Goal: Transaction & Acquisition: Subscribe to service/newsletter

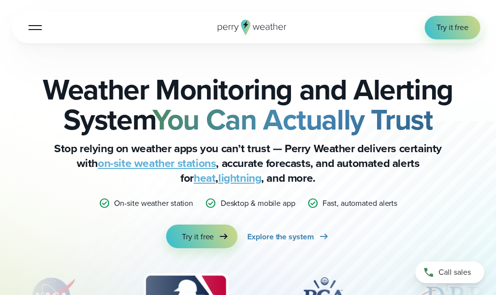
click at [39, 28] on div at bounding box center [35, 27] width 13 height 1
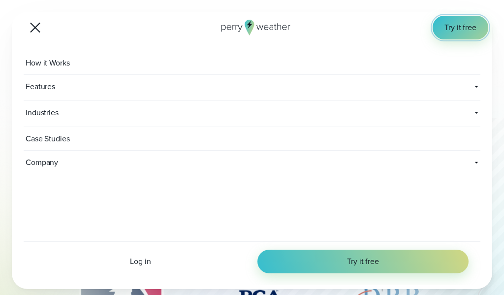
click at [458, 20] on link "Try it free" at bounding box center [460, 28] width 56 height 24
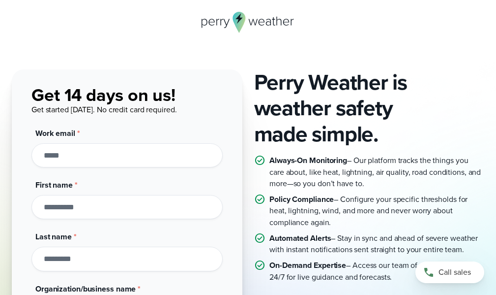
click at [244, 21] on icon at bounding box center [239, 22] width 13 height 21
